Goal: Task Accomplishment & Management: Manage account settings

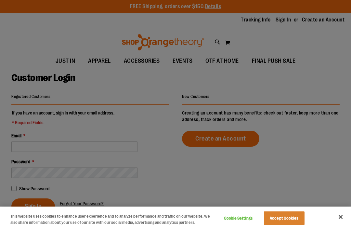
click at [289, 217] on button "Accept Cookies" at bounding box center [284, 218] width 41 height 14
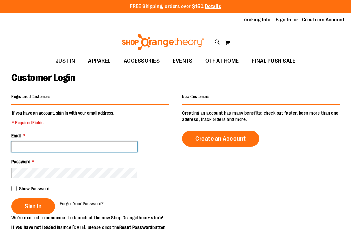
click at [19, 141] on input "Email *" at bounding box center [74, 146] width 126 height 10
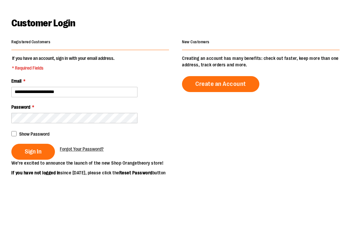
scroll to position [54, 0]
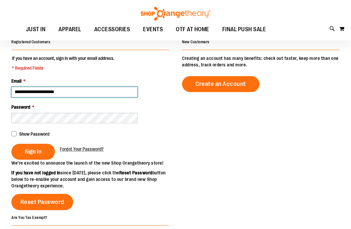
type input "**********"
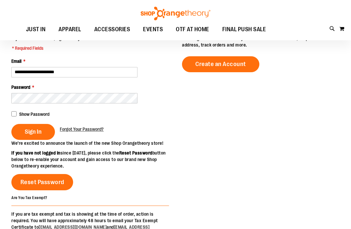
scroll to position [69, 0]
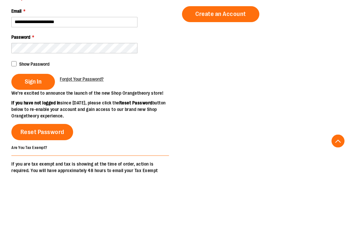
click at [32, 134] on span "Sign In" at bounding box center [33, 137] width 17 height 7
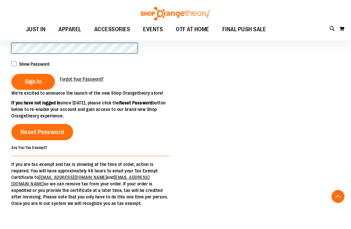
scroll to position [141, 0]
click at [34, 80] on span "Sign In" at bounding box center [33, 81] width 17 height 7
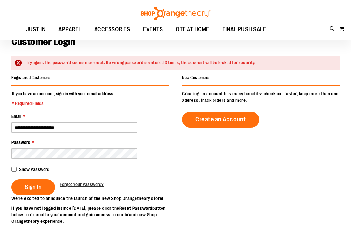
scroll to position [36, 0]
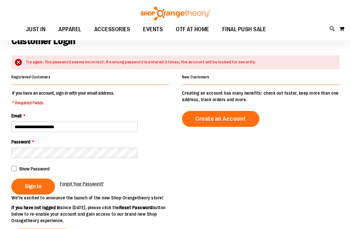
click at [79, 181] on span "Forgot Your Password?" at bounding box center [82, 183] width 44 height 5
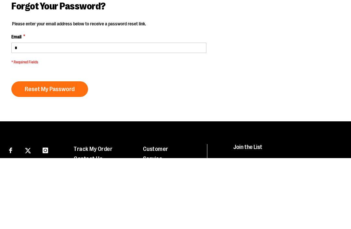
scroll to position [71, 0]
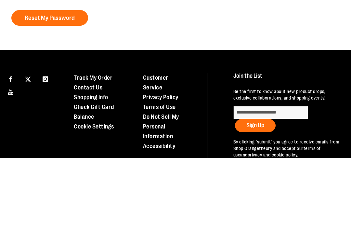
type input "**********"
click at [45, 87] on span "Reset My Password" at bounding box center [50, 88] width 50 height 7
